Goal: Information Seeking & Learning: Learn about a topic

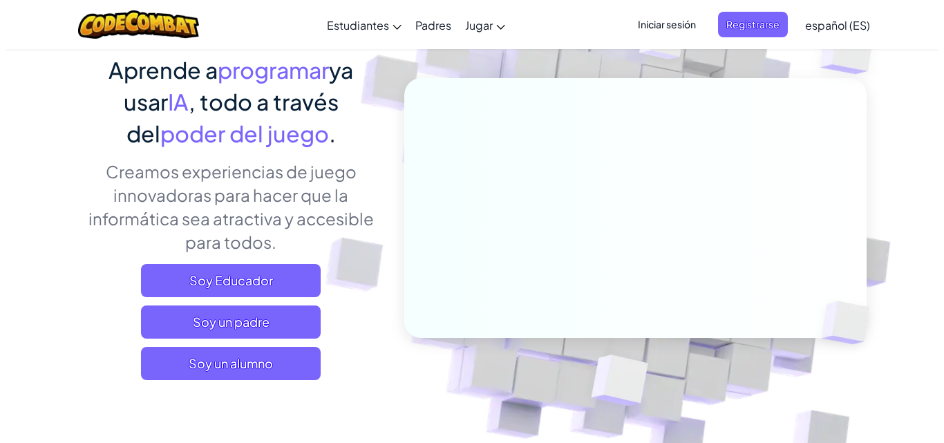
scroll to position [115, 0]
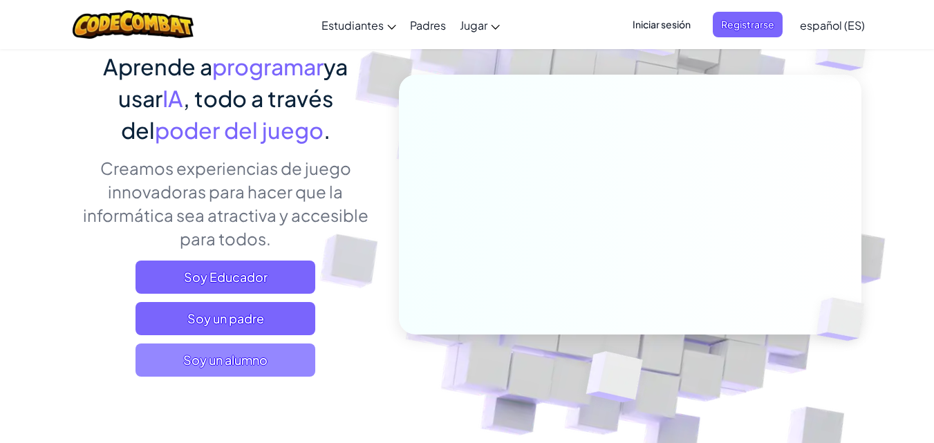
click at [243, 364] on font "Soy un alumno" at bounding box center [225, 360] width 84 height 16
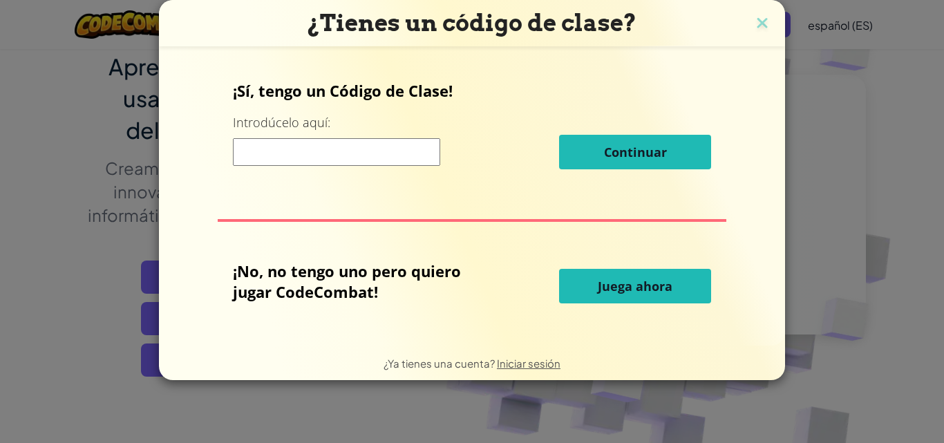
click at [323, 152] on input at bounding box center [336, 152] width 207 height 28
click at [604, 275] on button "Juega ahora" at bounding box center [635, 286] width 152 height 35
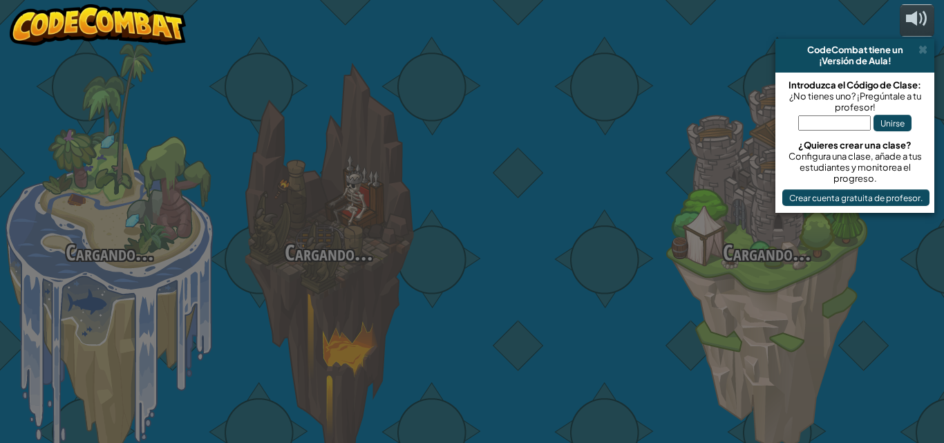
select select "es-ES"
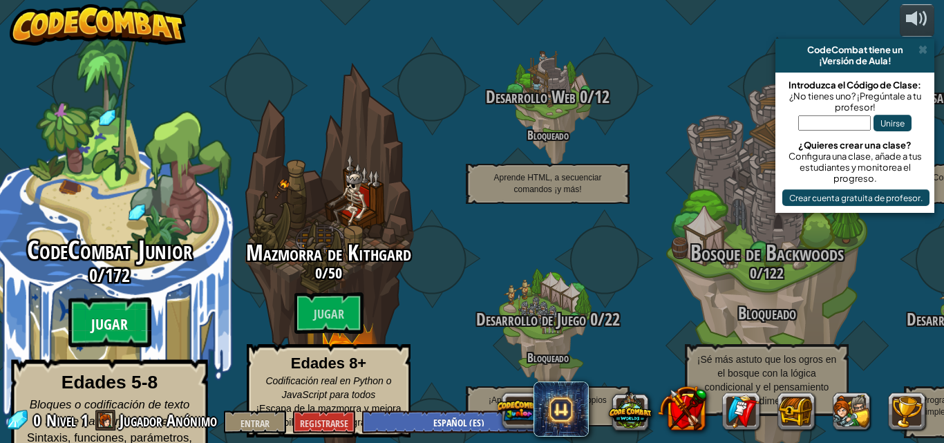
click at [124, 315] on font "Jugar" at bounding box center [109, 325] width 37 height 21
select select "es-ES"
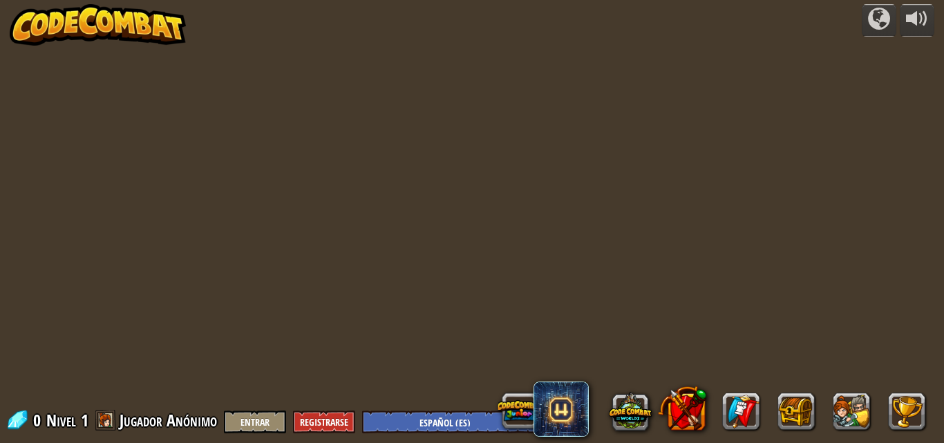
select select "es-ES"
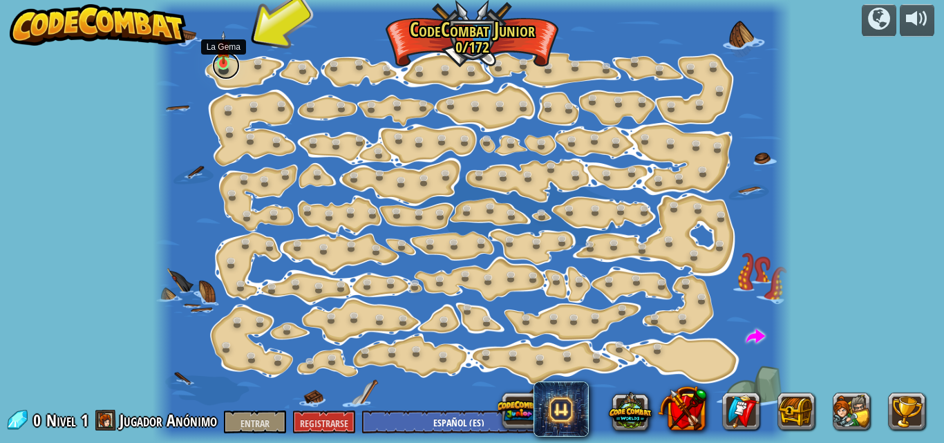
click at [225, 65] on link at bounding box center [226, 66] width 28 height 28
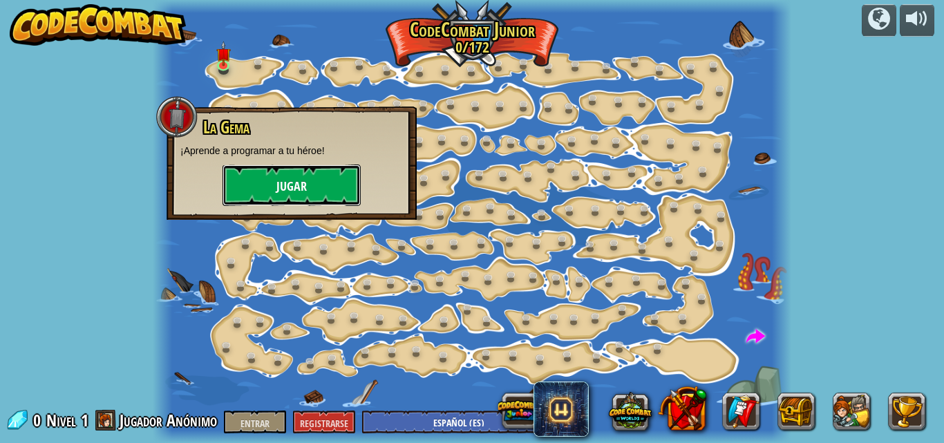
click at [297, 176] on button "Jugar" at bounding box center [292, 185] width 138 height 41
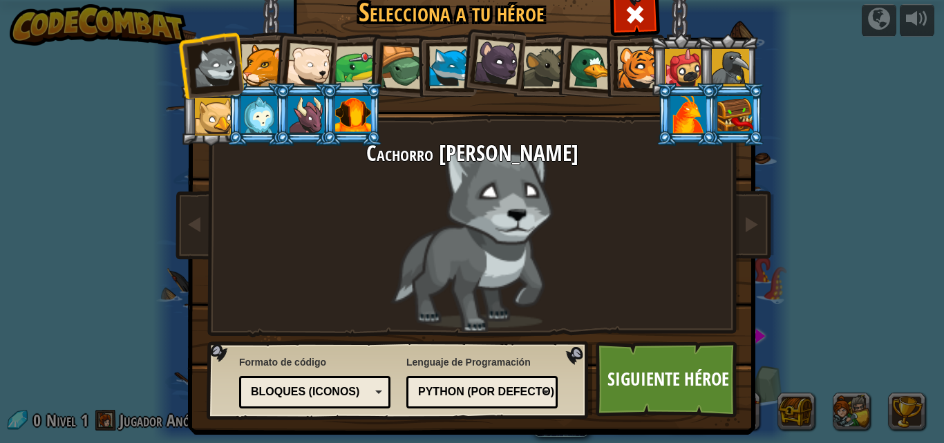
click at [357, 393] on div "Bloques (iconos)" at bounding box center [311, 392] width 120 height 16
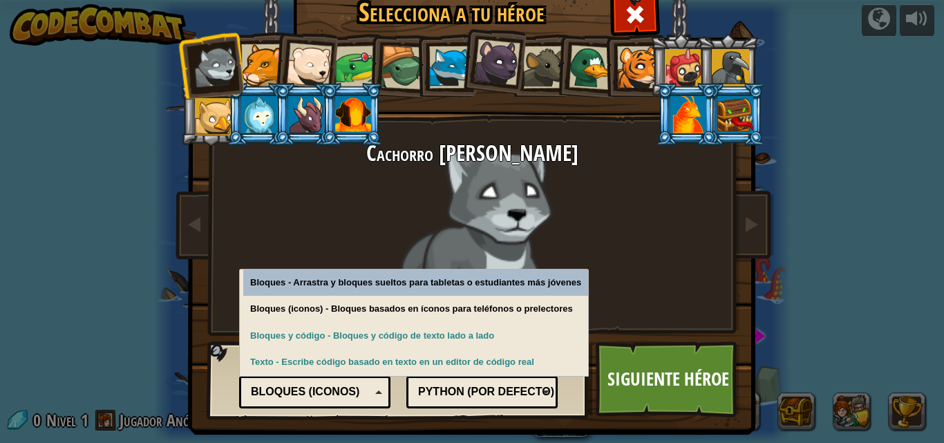
click at [368, 388] on div "Bloques (iconos)" at bounding box center [314, 392] width 133 height 21
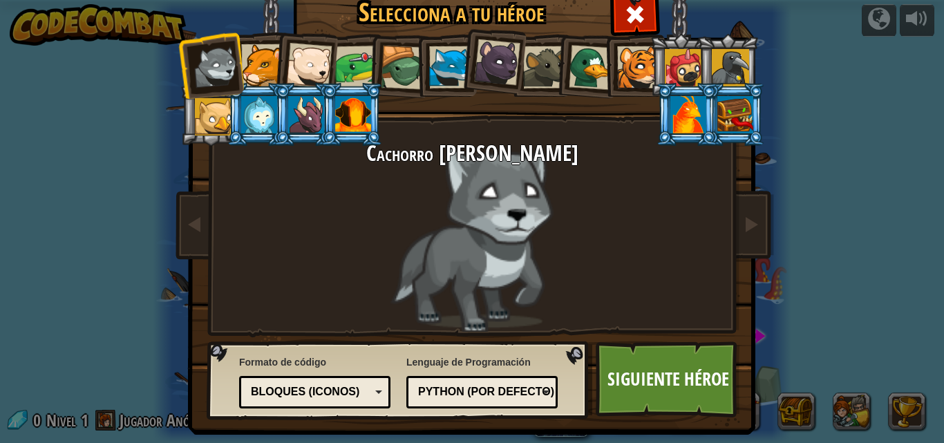
click at [545, 395] on font "Python (por defecto)" at bounding box center [486, 392] width 136 height 12
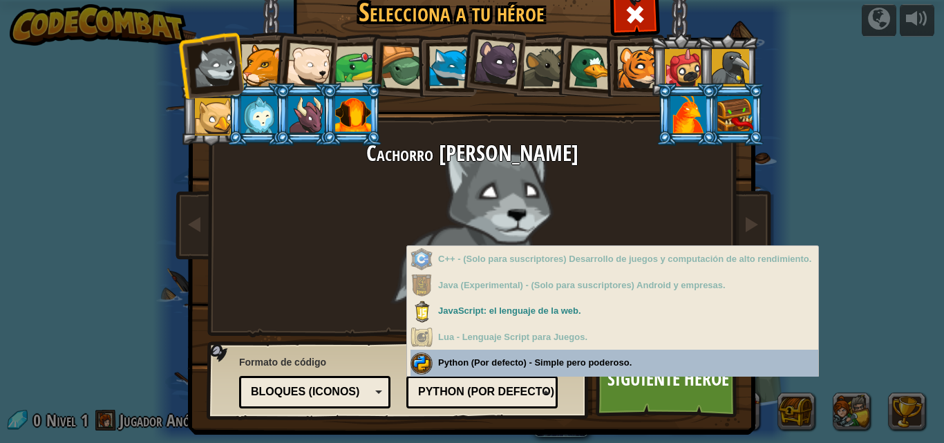
click at [547, 357] on div "Lenguaje de Programación Python (por defecto) JavaScript Lua C++ Java (Experime…" at bounding box center [481, 380] width 151 height 57
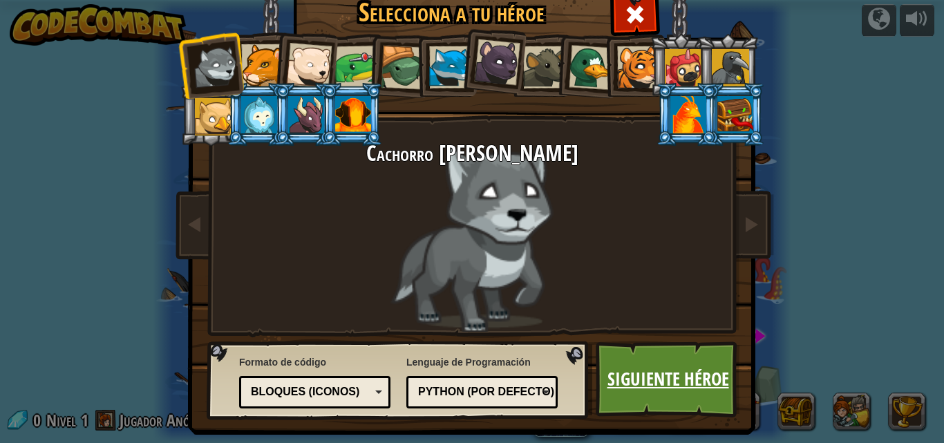
click at [637, 380] on font "Siguiente héroe" at bounding box center [669, 378] width 122 height 25
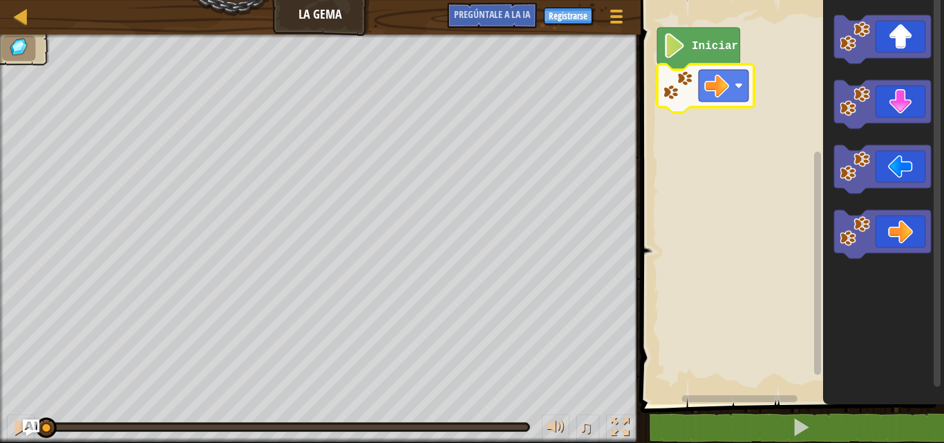
click at [693, 52] on text "Iniciar" at bounding box center [715, 46] width 46 height 12
click at [684, 50] on image "Espacio de trabajo de Blockly" at bounding box center [675, 45] width 24 height 25
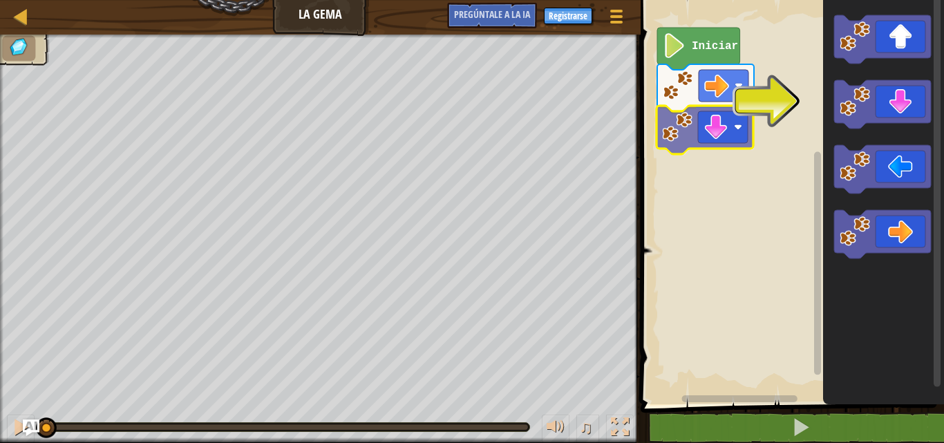
click at [689, 134] on div "Iniciar" at bounding box center [791, 198] width 308 height 411
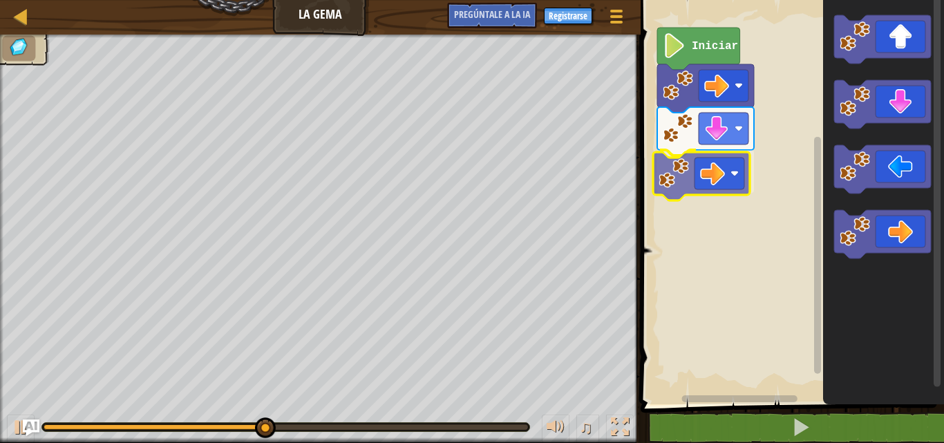
click at [697, 173] on div "Iniciar" at bounding box center [791, 198] width 308 height 411
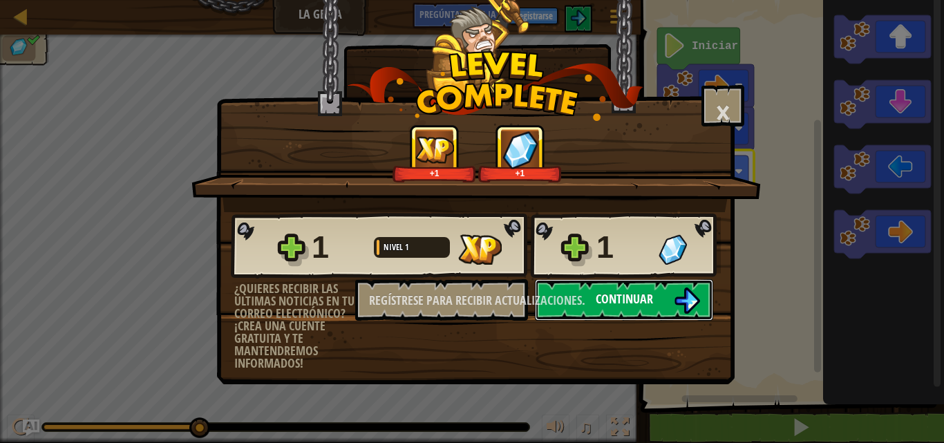
click at [644, 301] on font "Continuar" at bounding box center [624, 298] width 57 height 17
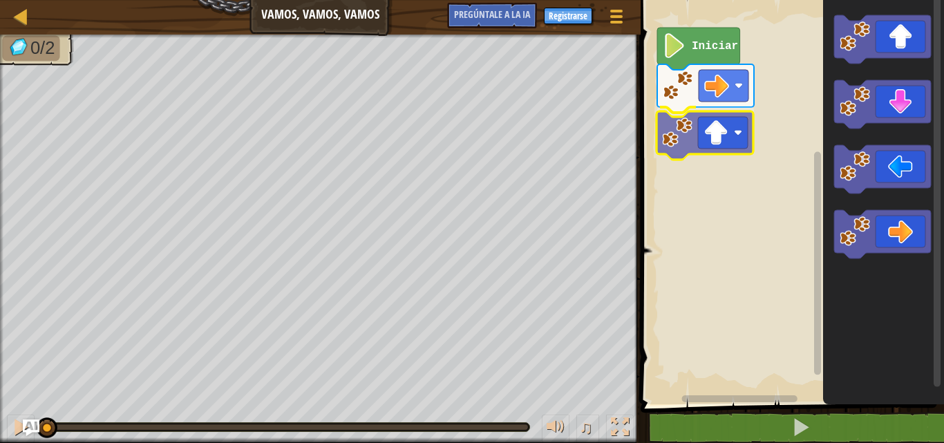
click at [720, 144] on div "Iniciar" at bounding box center [791, 198] width 308 height 411
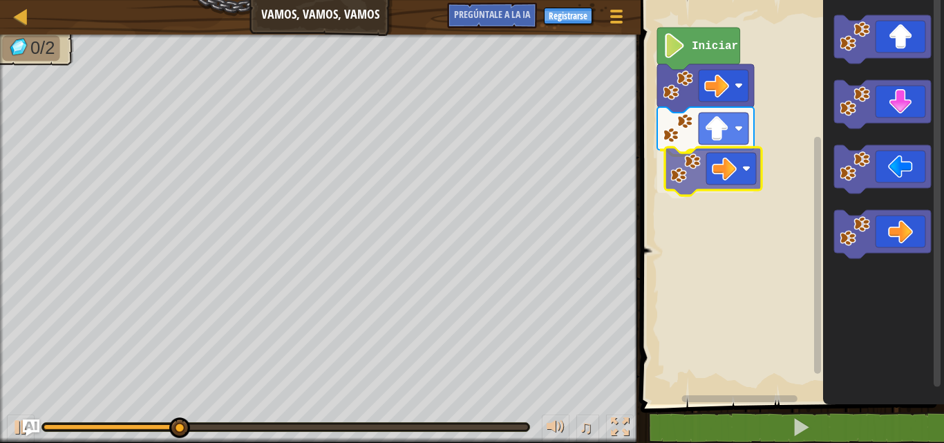
click at [705, 180] on div "Iniciar" at bounding box center [791, 198] width 308 height 411
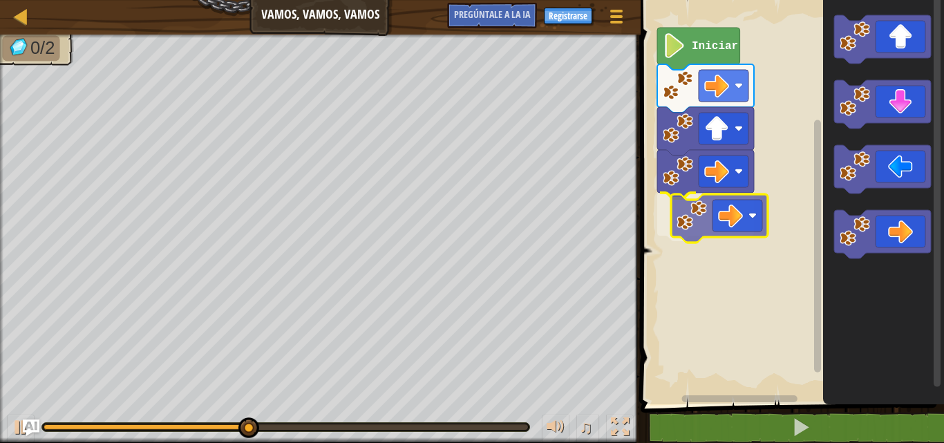
click at [732, 212] on div "Iniciar" at bounding box center [791, 198] width 308 height 411
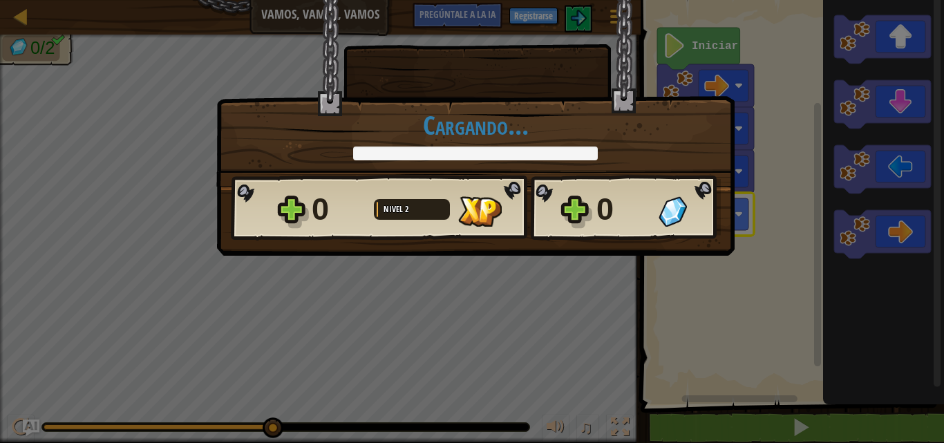
click at [680, 51] on div "× Puntúa este nivel: Cargando... Reticulating Splines... Cargando... 0 Nivel 2 …" at bounding box center [475, 92] width 518 height 187
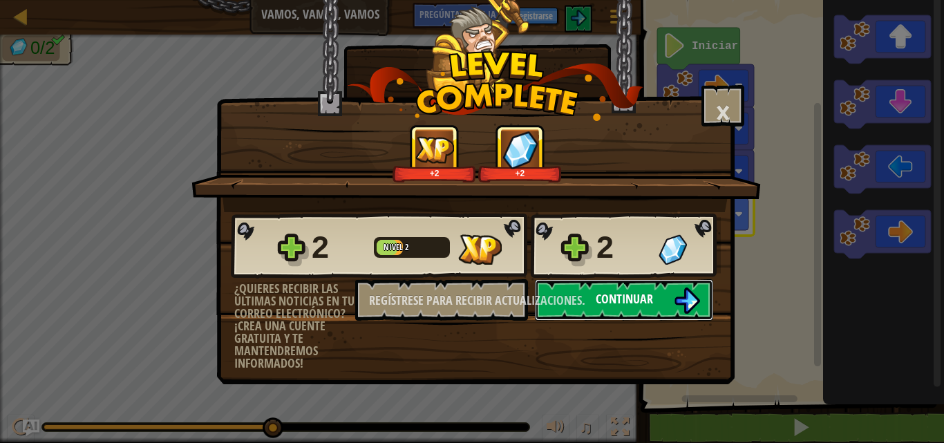
click at [672, 309] on button "Continuar" at bounding box center [624, 299] width 178 height 41
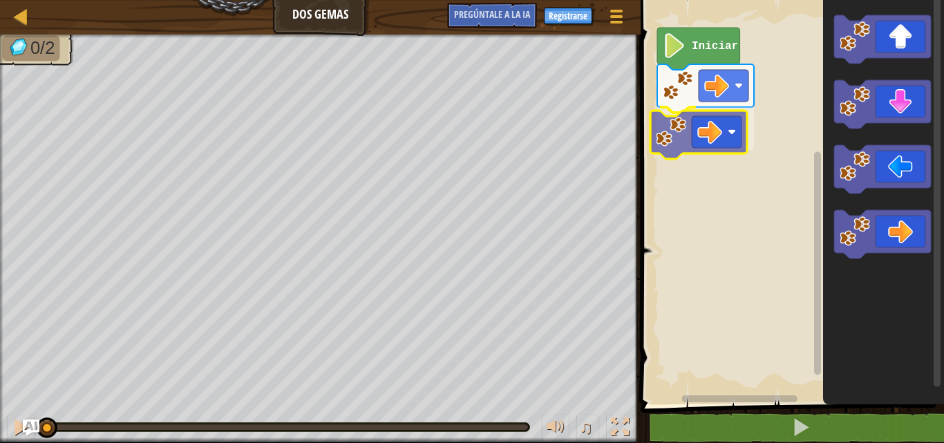
click at [715, 135] on div "Iniciar" at bounding box center [791, 198] width 308 height 411
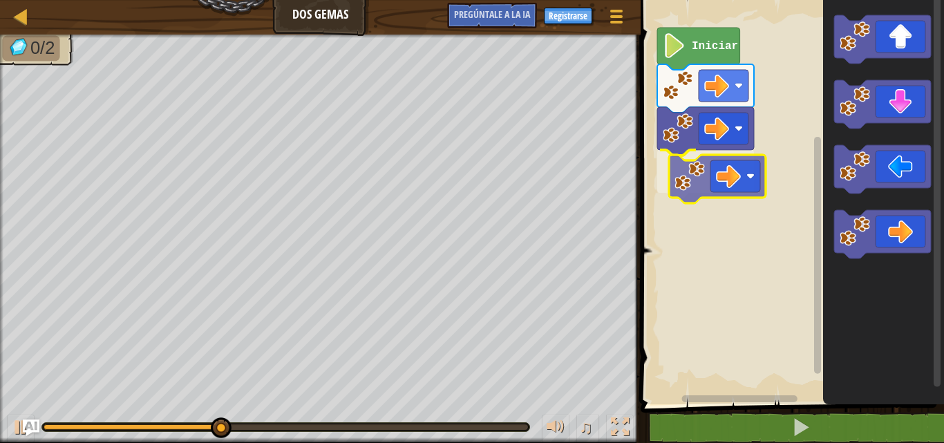
click at [718, 173] on div "Iniciar" at bounding box center [791, 198] width 308 height 411
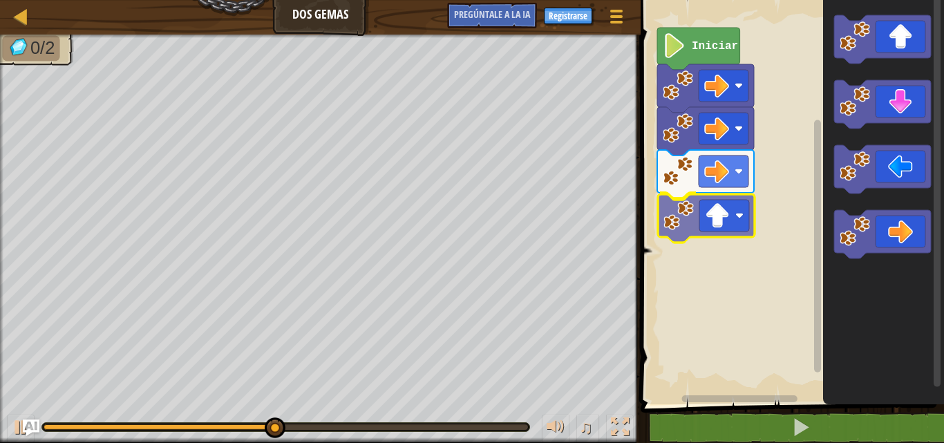
click at [718, 220] on div "Iniciar" at bounding box center [791, 198] width 308 height 411
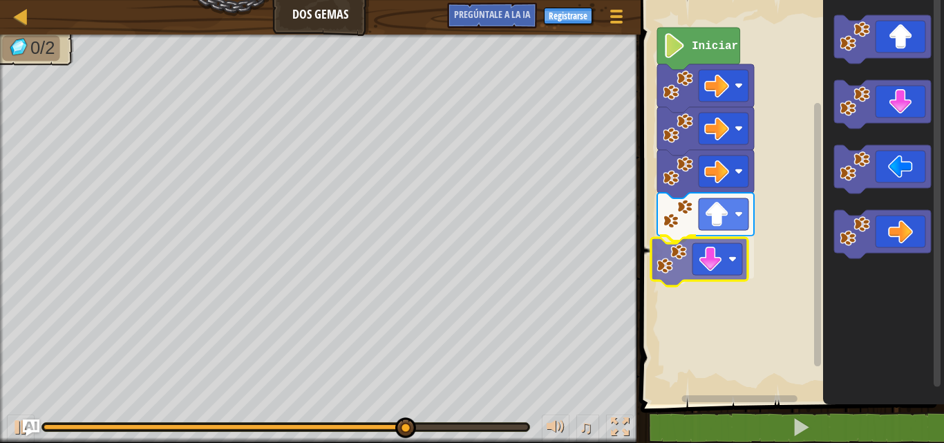
click at [695, 259] on div "Iniciar" at bounding box center [791, 198] width 308 height 411
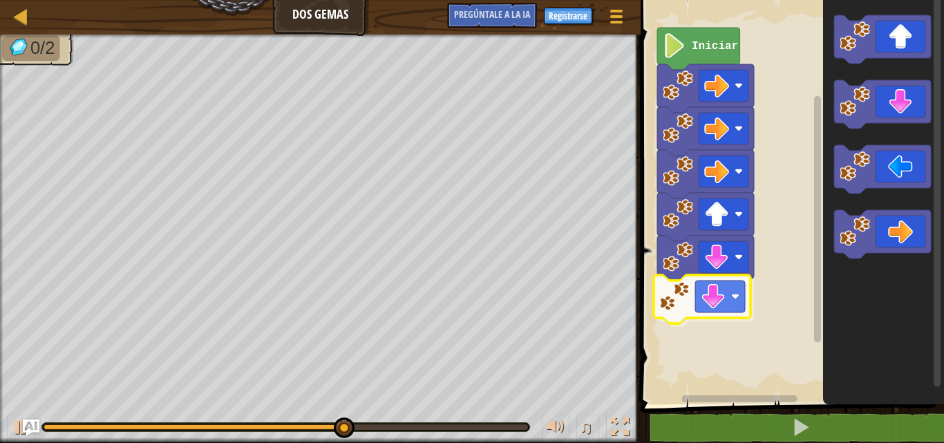
click at [693, 300] on div "Iniciar" at bounding box center [791, 198] width 308 height 411
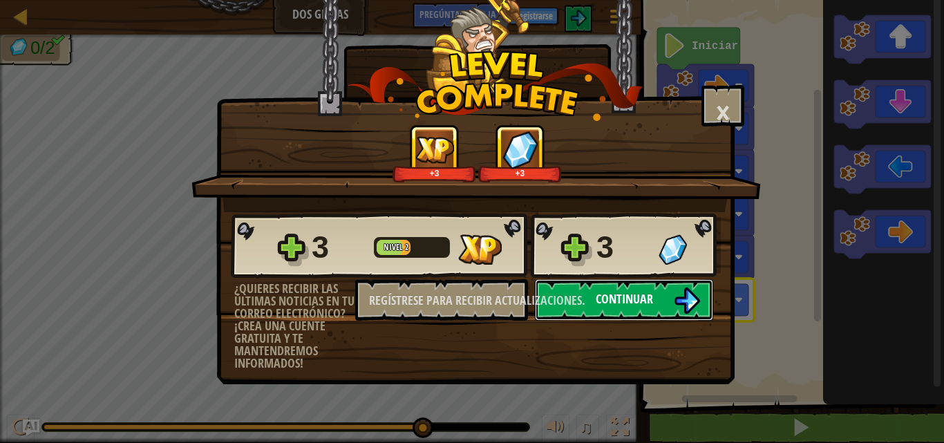
click at [655, 303] on button "Continuar" at bounding box center [624, 299] width 178 height 41
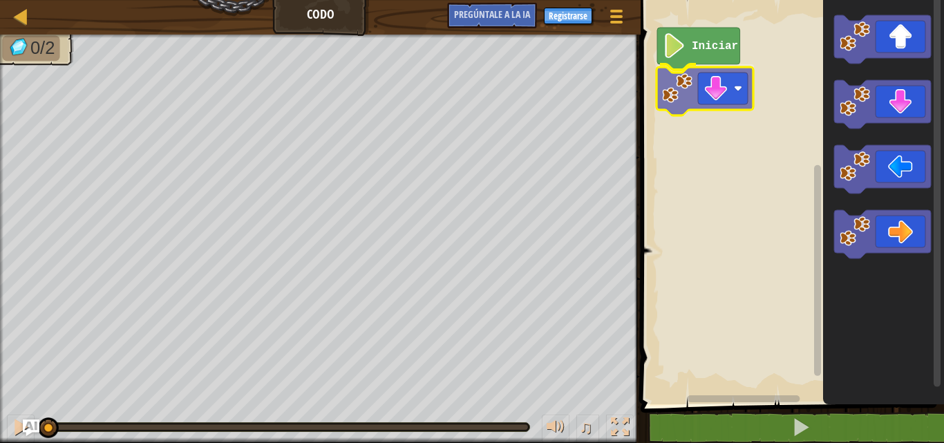
click at [701, 97] on div "Iniciar" at bounding box center [791, 198] width 308 height 411
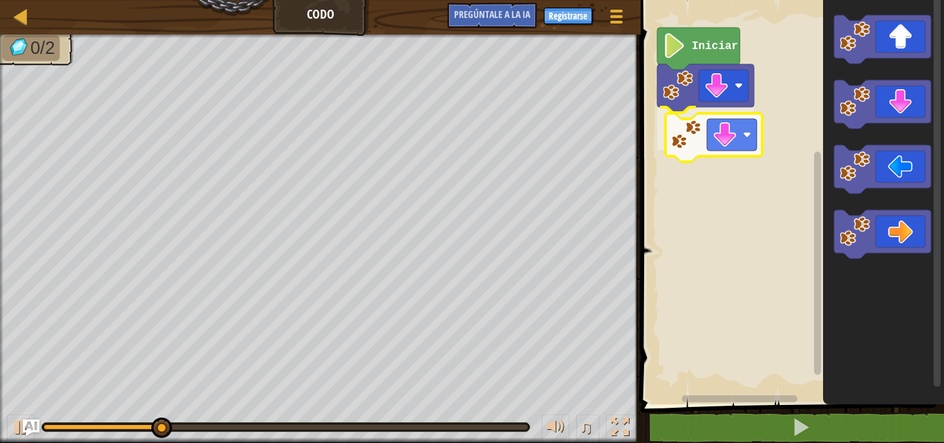
click at [734, 137] on div "Iniciar" at bounding box center [791, 198] width 308 height 411
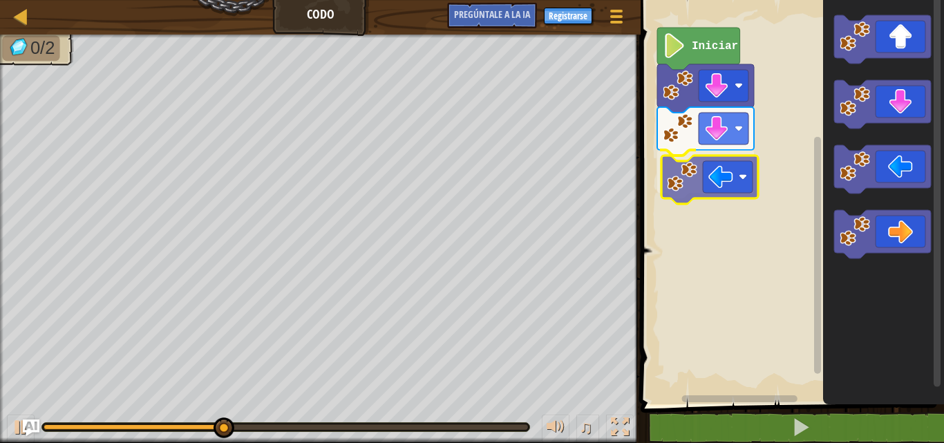
click at [724, 190] on div "Iniciar" at bounding box center [791, 198] width 308 height 411
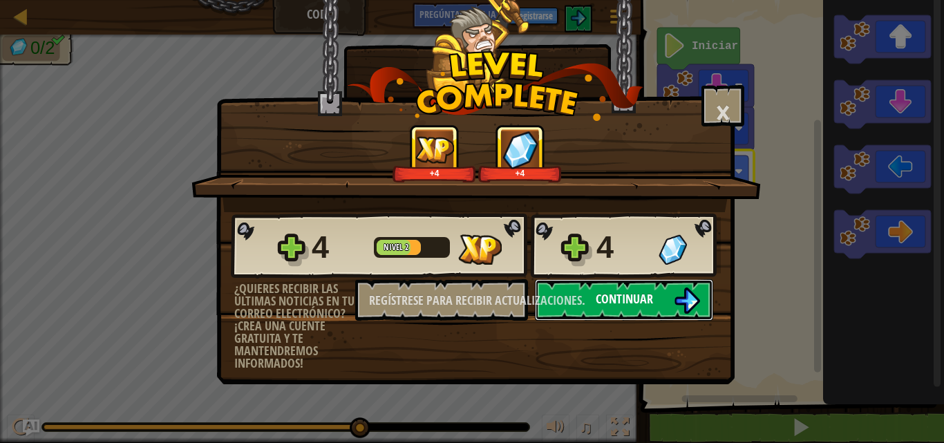
click at [676, 297] on img at bounding box center [687, 301] width 26 height 26
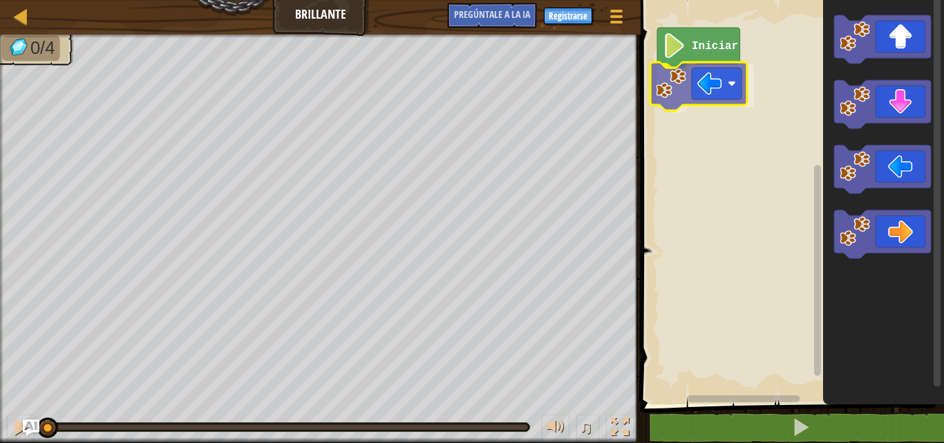
click at [710, 102] on div "Iniciar" at bounding box center [791, 198] width 308 height 411
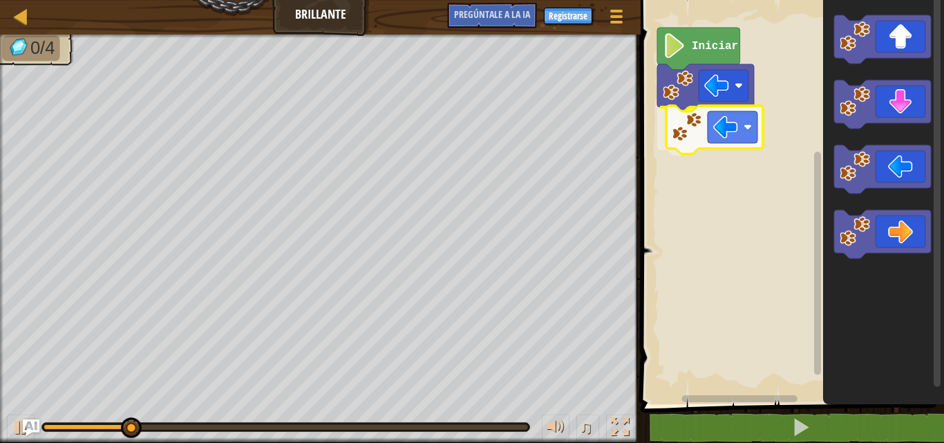
click at [699, 137] on div "Iniciar" at bounding box center [791, 198] width 308 height 411
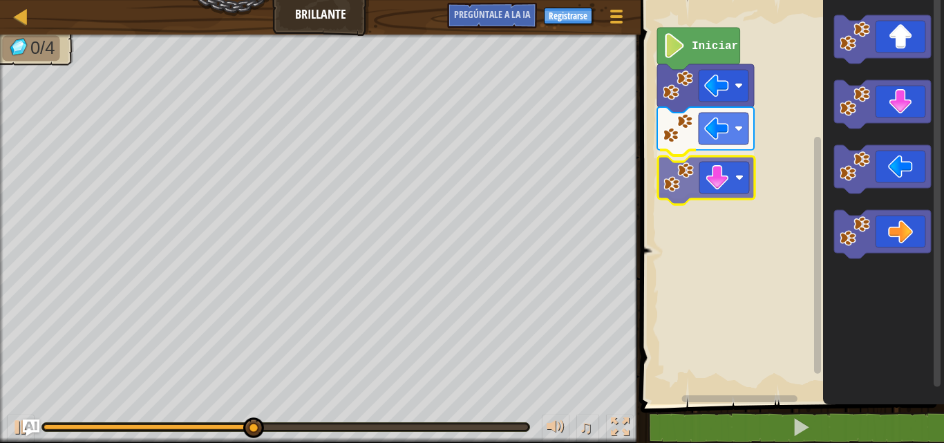
click at [708, 174] on div "Iniciar" at bounding box center [791, 198] width 308 height 411
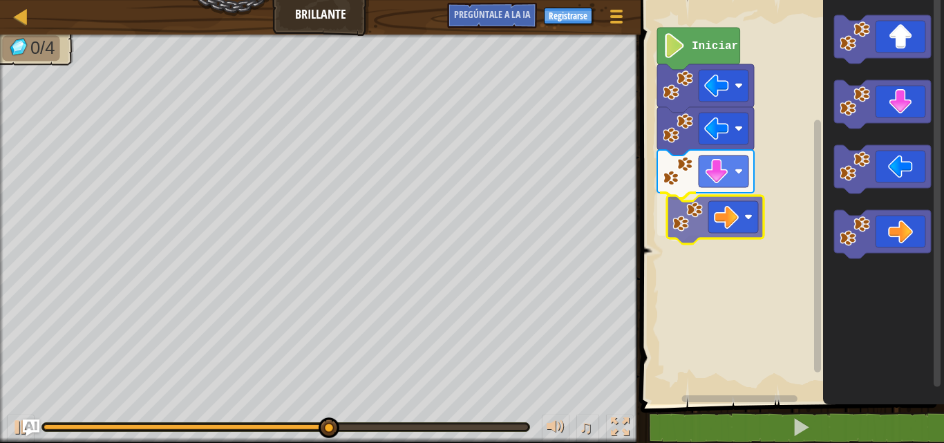
click at [716, 217] on div "Iniciar" at bounding box center [791, 198] width 308 height 411
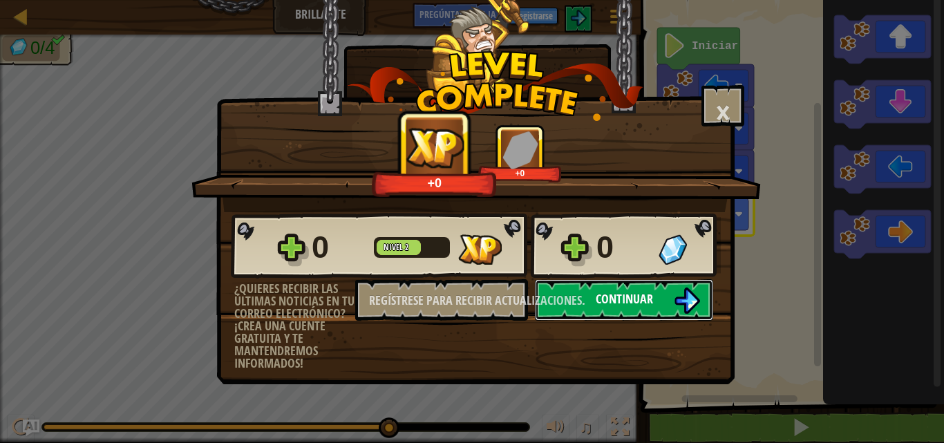
click at [666, 299] on button "Continuar" at bounding box center [624, 299] width 178 height 41
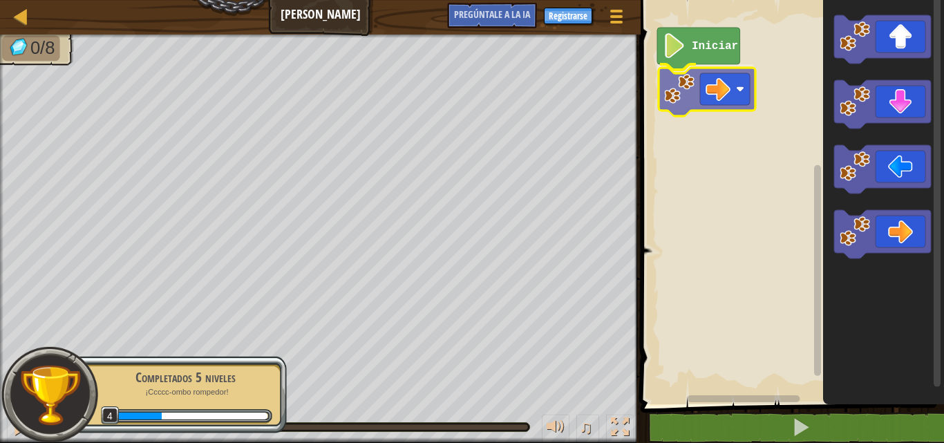
click at [706, 105] on div "Iniciar" at bounding box center [791, 198] width 308 height 411
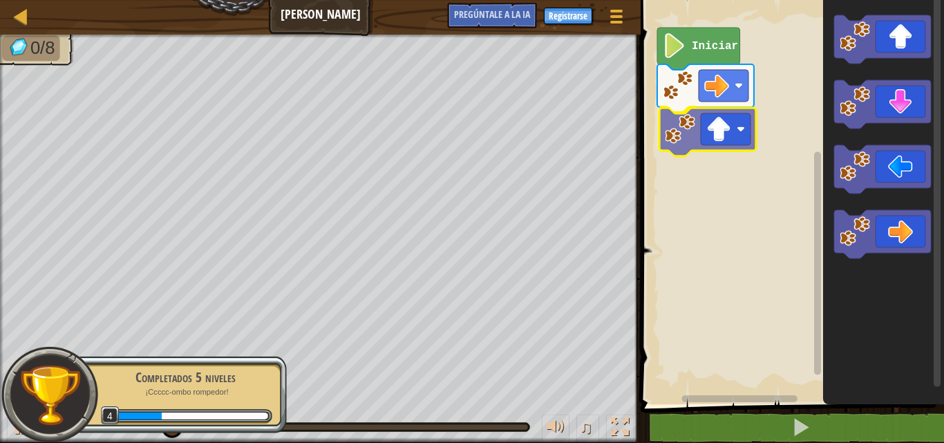
click at [715, 144] on div "Iniciar" at bounding box center [791, 198] width 308 height 411
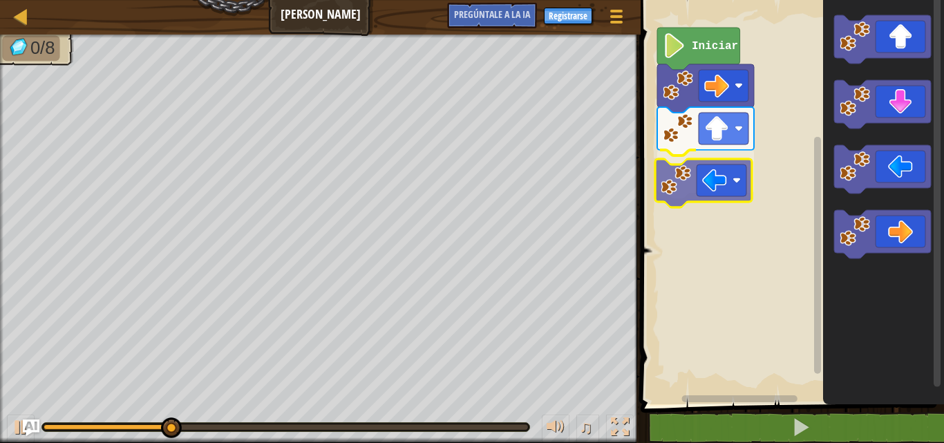
click at [722, 182] on div "Iniciar" at bounding box center [791, 198] width 308 height 411
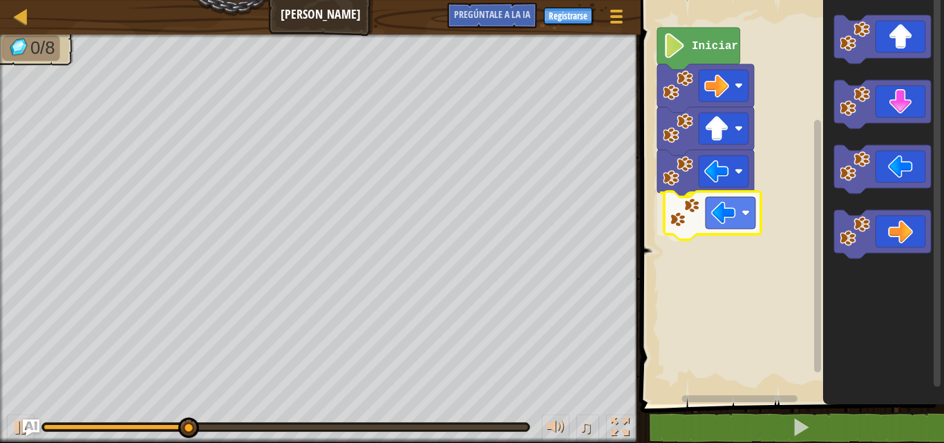
click at [710, 223] on div "Iniciar" at bounding box center [791, 198] width 308 height 411
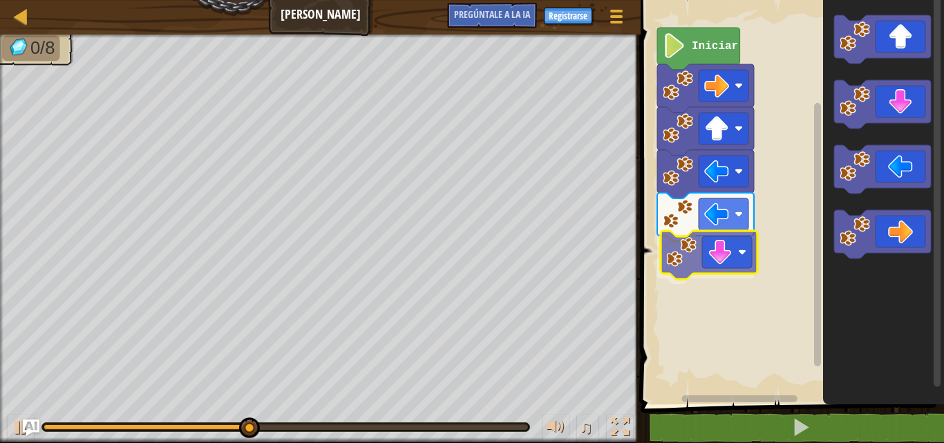
click at [718, 256] on div "Iniciar" at bounding box center [791, 198] width 308 height 411
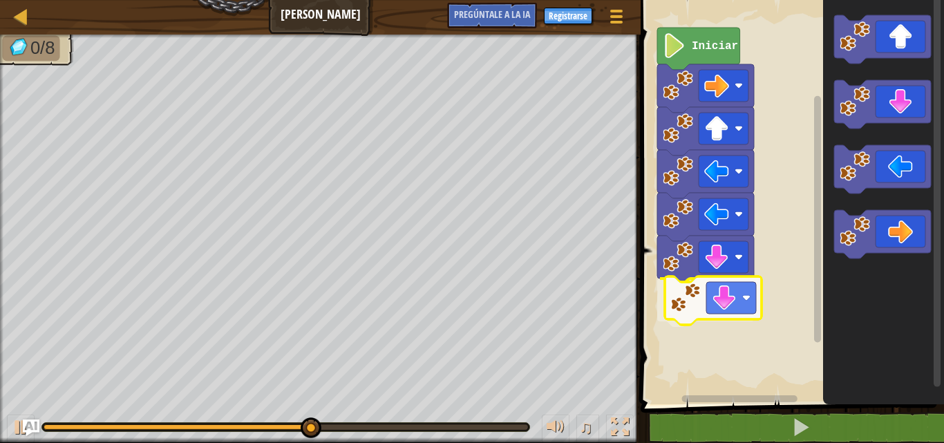
click at [713, 308] on div "Iniciar" at bounding box center [791, 198] width 308 height 411
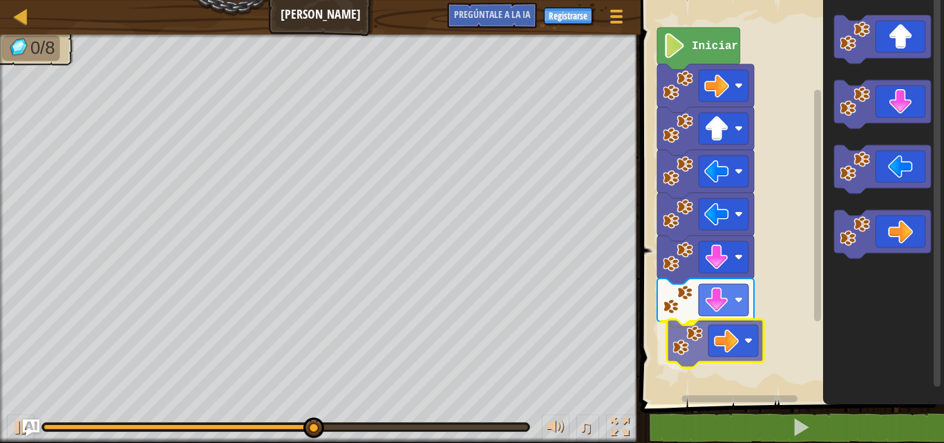
click at [729, 341] on div "Iniciar" at bounding box center [791, 198] width 308 height 411
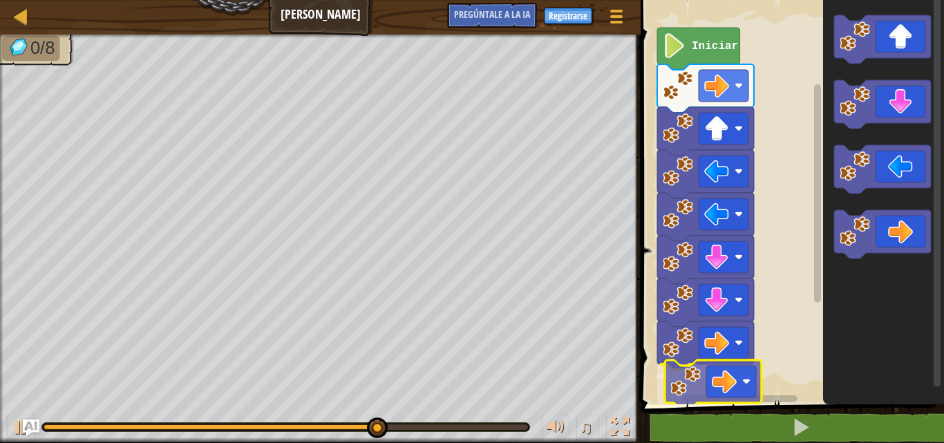
click at [715, 386] on div "Iniciar" at bounding box center [791, 198] width 308 height 411
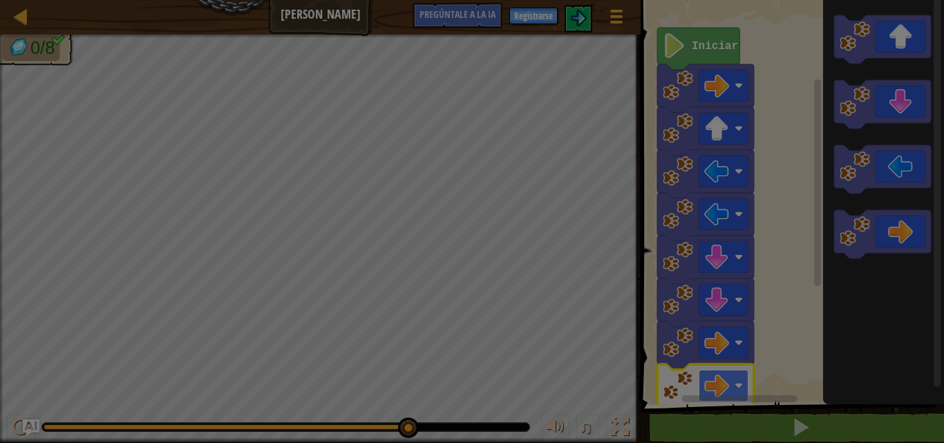
click at [738, 1] on body "Mapa [PERSON_NAME] Menú del [DEMOGRAPHIC_DATA] Registrarse [DEMOGRAPHIC_DATA]le…" at bounding box center [472, 0] width 944 height 1
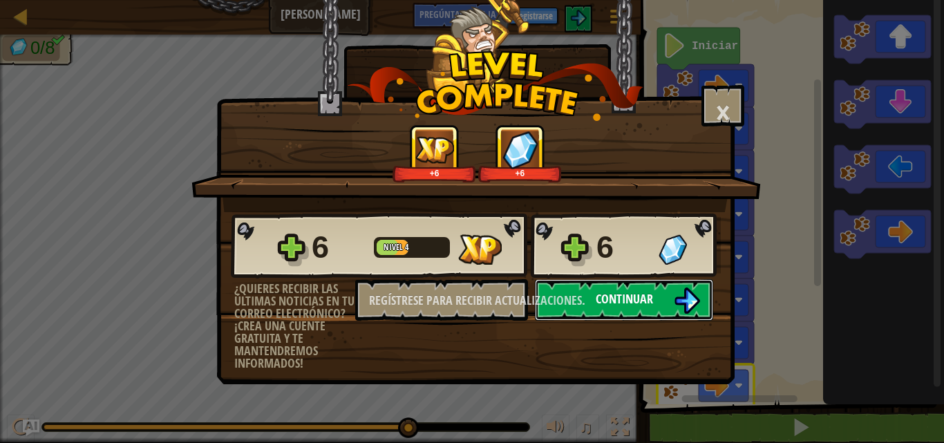
click at [668, 298] on button "Continuar" at bounding box center [624, 299] width 178 height 41
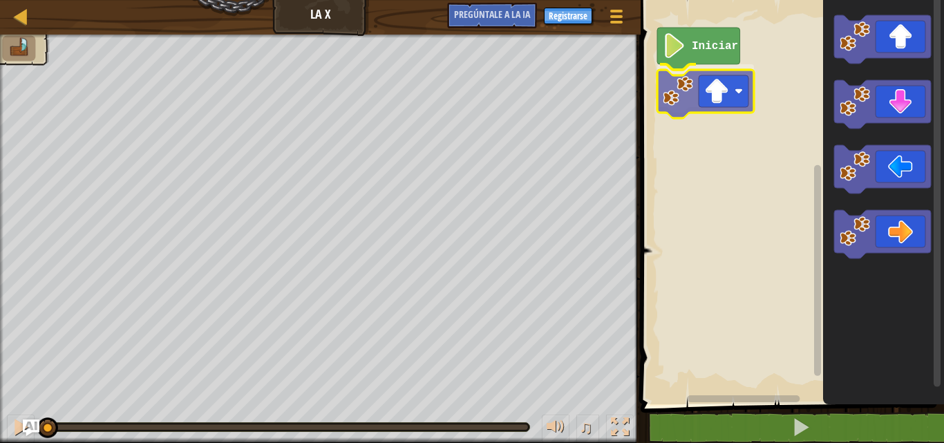
click at [705, 89] on div "Iniciar" at bounding box center [791, 198] width 308 height 411
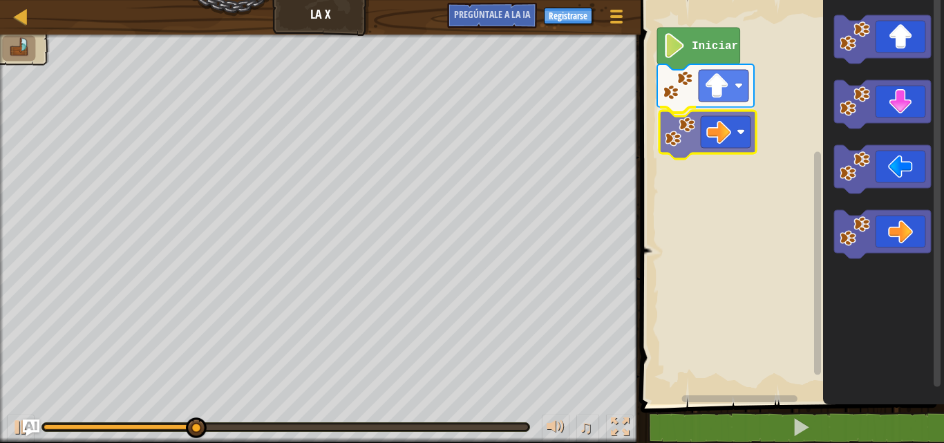
click at [718, 136] on div "Iniciar" at bounding box center [791, 198] width 308 height 411
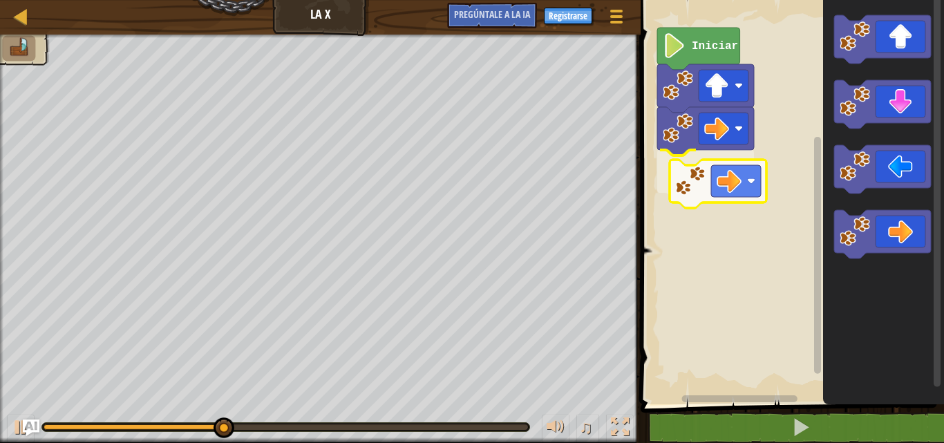
click at [721, 179] on div "Iniciar" at bounding box center [791, 198] width 308 height 411
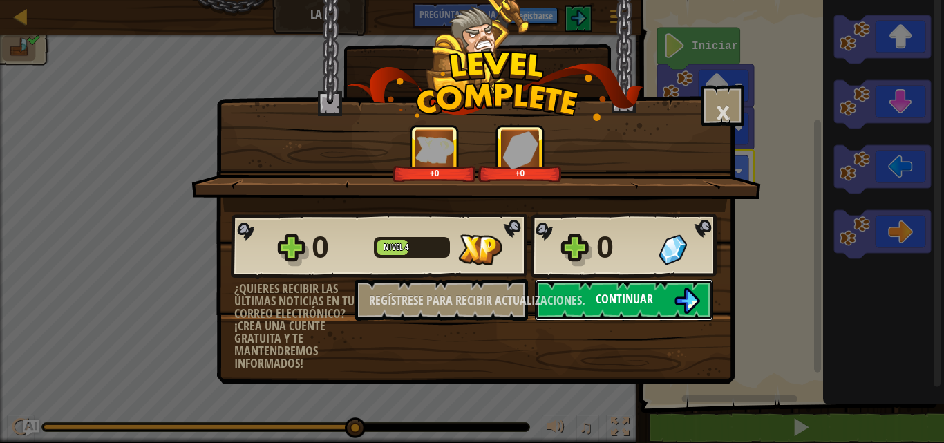
click at [680, 294] on img at bounding box center [687, 301] width 26 height 26
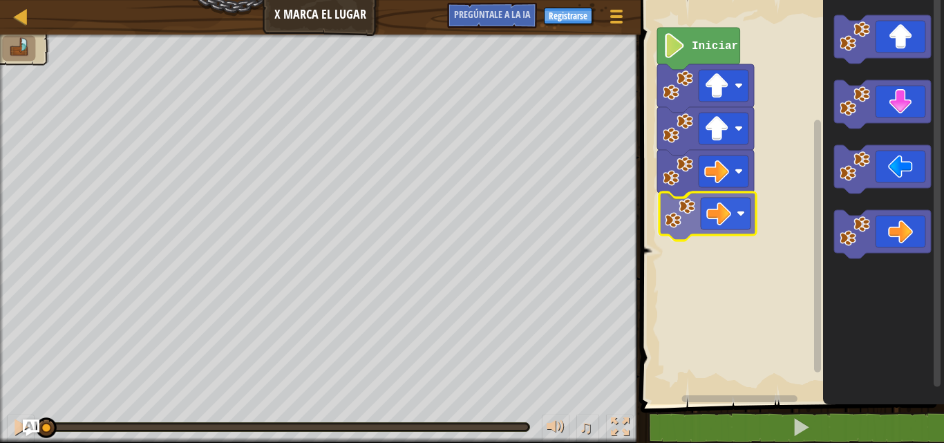
click at [742, 225] on div "Iniciar" at bounding box center [791, 198] width 308 height 411
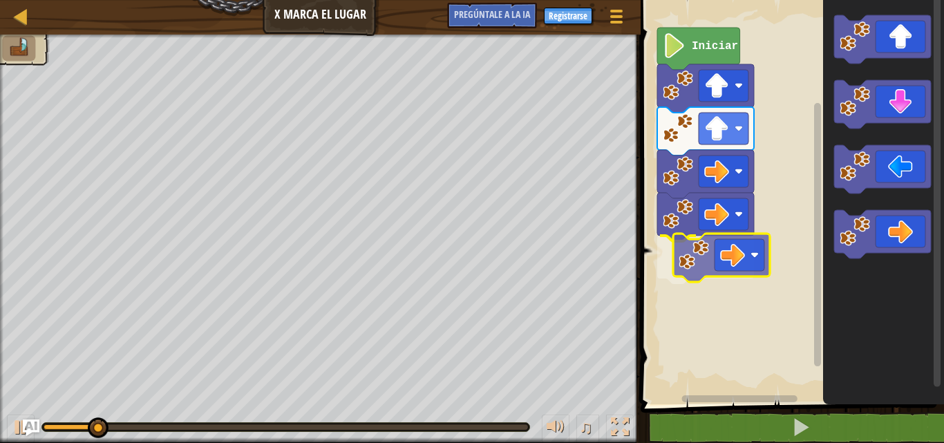
click at [698, 272] on div "Iniciar" at bounding box center [791, 198] width 308 height 411
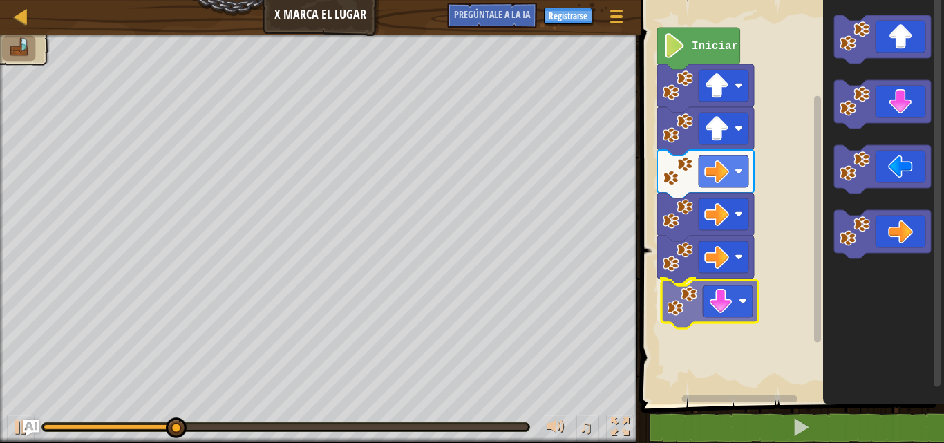
click at [706, 312] on div "Iniciar" at bounding box center [791, 198] width 308 height 411
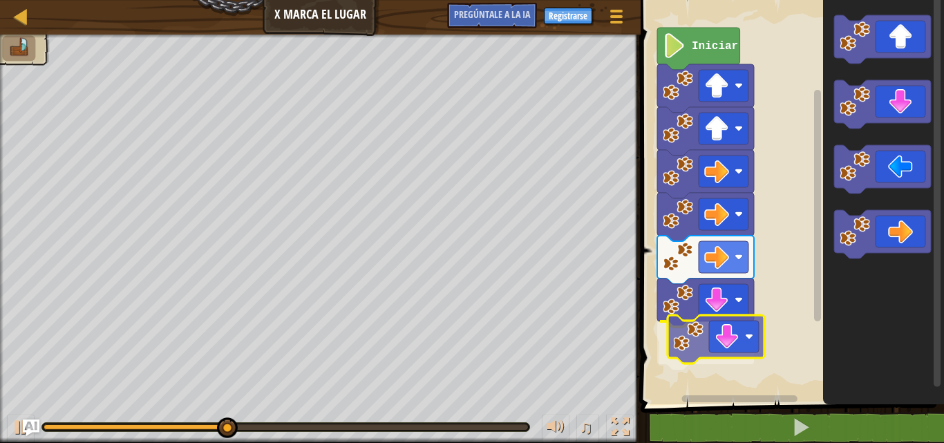
click at [713, 353] on div "Iniciar" at bounding box center [791, 198] width 308 height 411
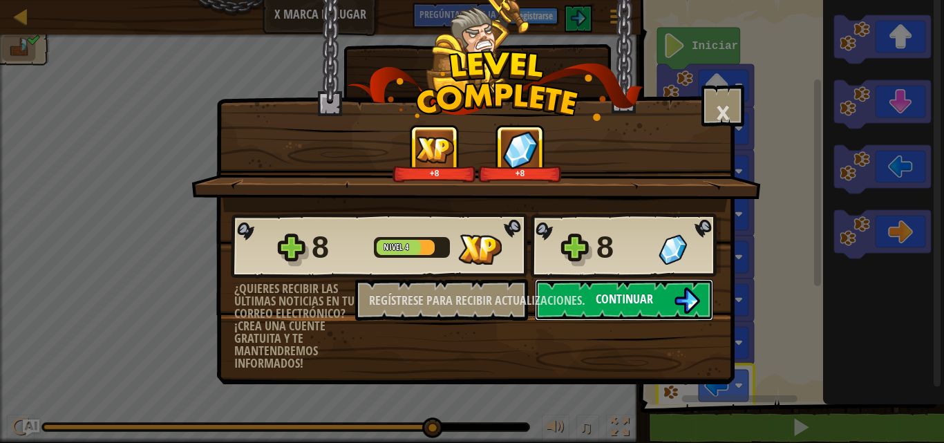
click at [634, 303] on font "Continuar" at bounding box center [624, 298] width 57 height 17
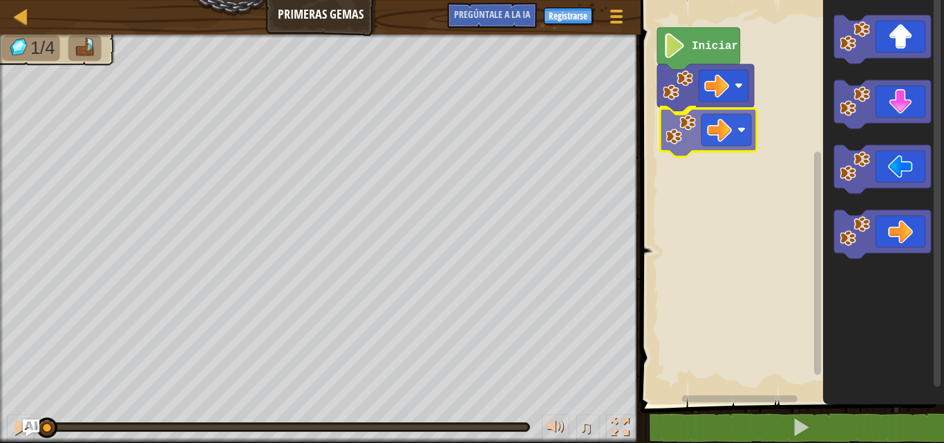
click at [723, 132] on div "Iniciar" at bounding box center [791, 198] width 308 height 411
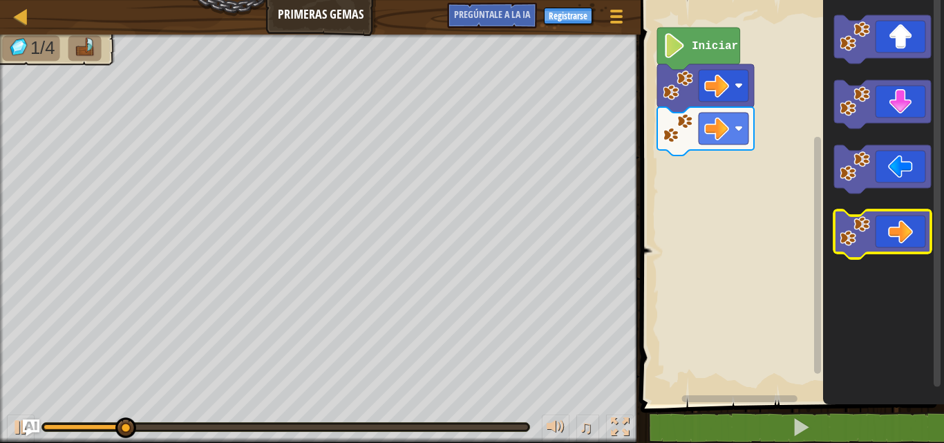
click at [877, 238] on icon "Espacio de trabajo de Blockly" at bounding box center [882, 234] width 97 height 48
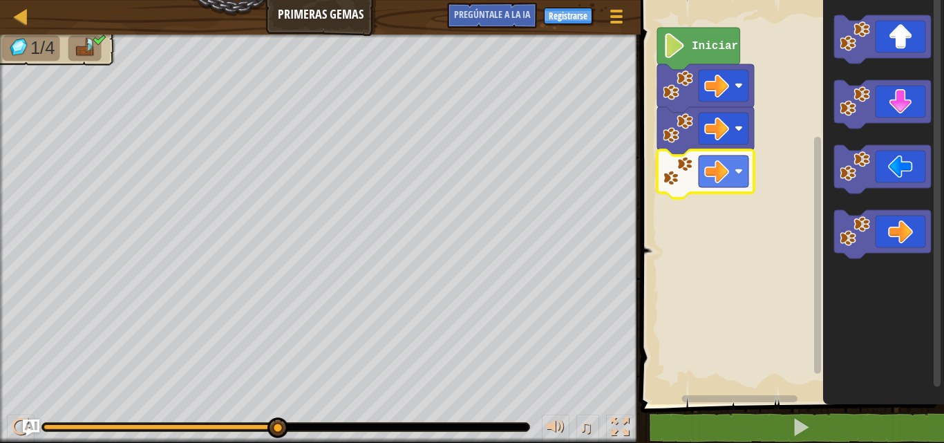
click at [702, 299] on rect "Espacio de trabajo de Blockly" at bounding box center [791, 198] width 308 height 411
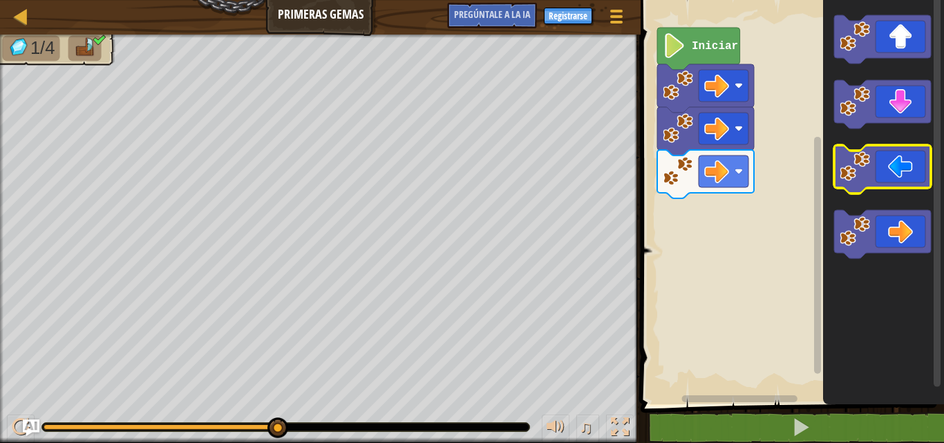
click at [908, 180] on icon "Espacio de trabajo de Blockly" at bounding box center [882, 169] width 97 height 48
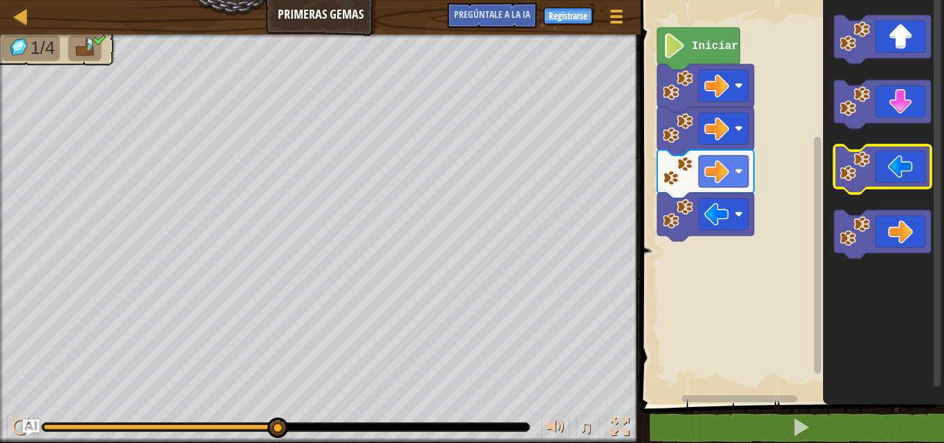
click at [908, 180] on icon "Espacio de trabajo de Blockly" at bounding box center [882, 169] width 97 height 48
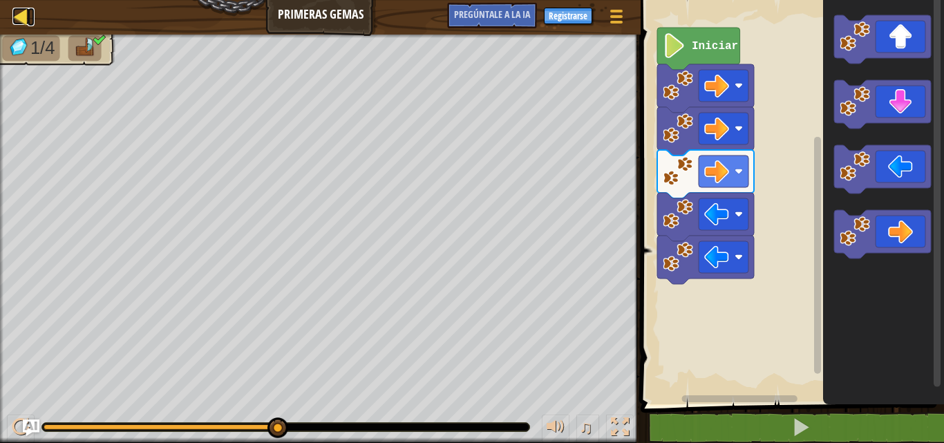
click at [19, 21] on div at bounding box center [20, 16] width 17 height 17
select select "es-ES"
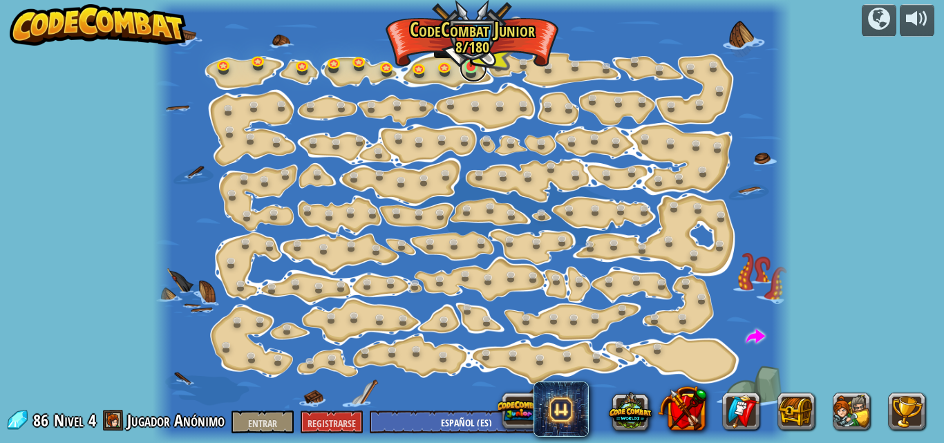
click at [471, 71] on link at bounding box center [474, 69] width 28 height 28
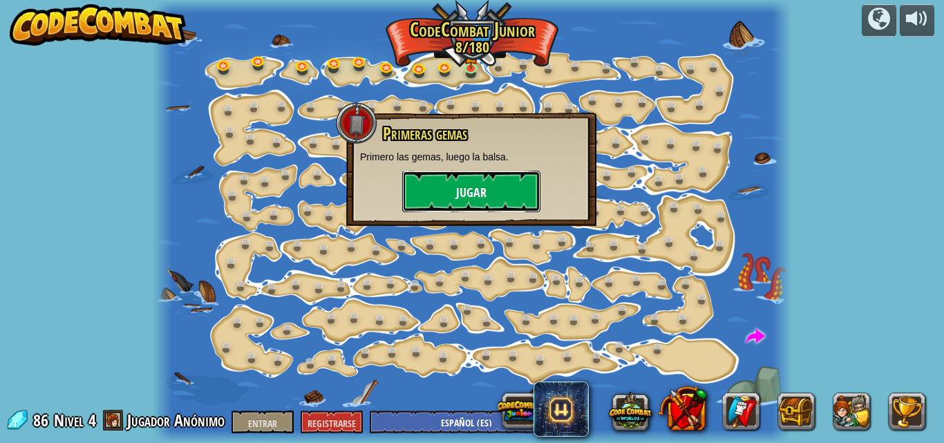
click at [470, 198] on font "Jugar" at bounding box center [471, 193] width 30 height 17
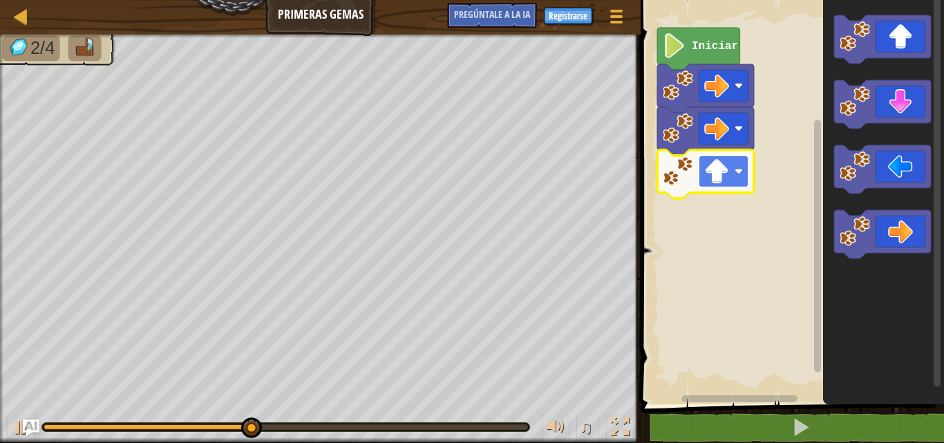
click at [738, 169] on image "Espacio de trabajo de Blockly" at bounding box center [739, 171] width 8 height 8
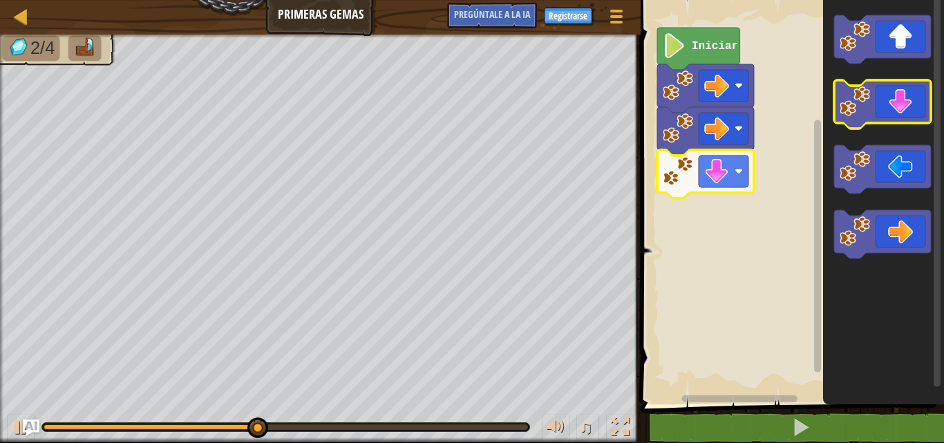
click at [886, 113] on icon "Espacio de trabajo de Blockly" at bounding box center [882, 104] width 97 height 48
